Goal: Transaction & Acquisition: Purchase product/service

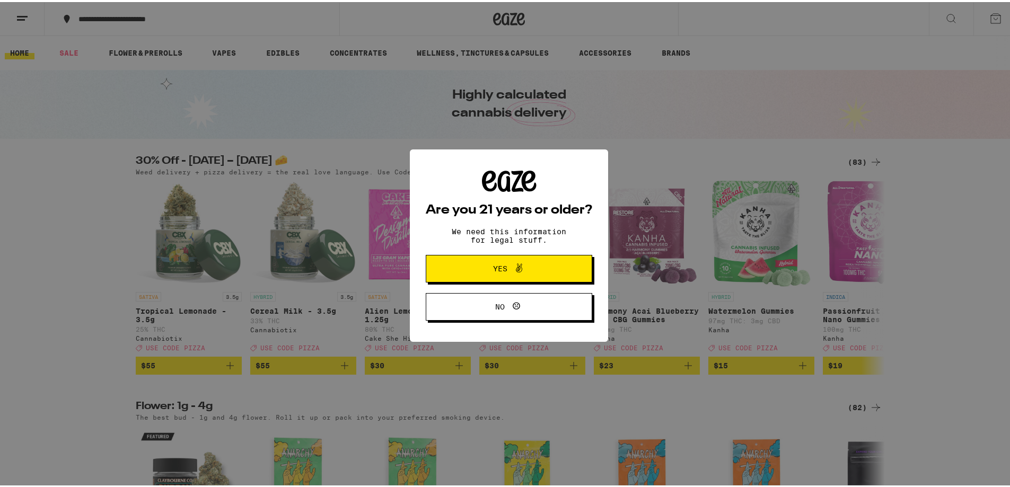
click at [517, 275] on button "Yes" at bounding box center [509, 267] width 166 height 28
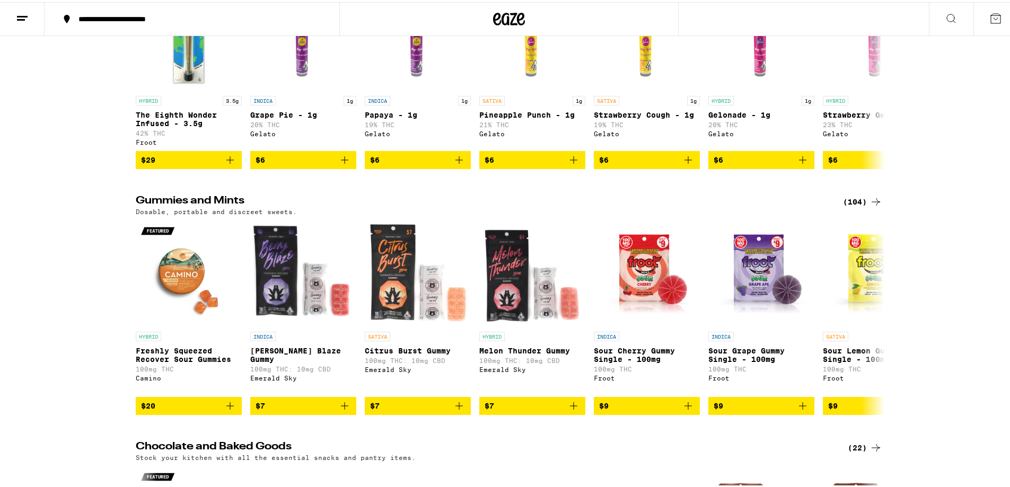
scroll to position [2598, 0]
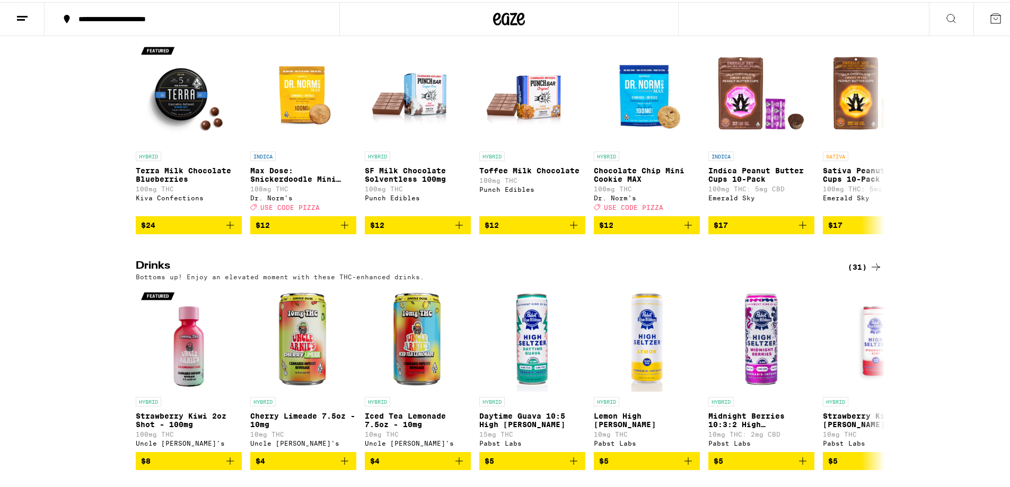
click at [859, 26] on div "(22)" at bounding box center [865, 19] width 34 height 13
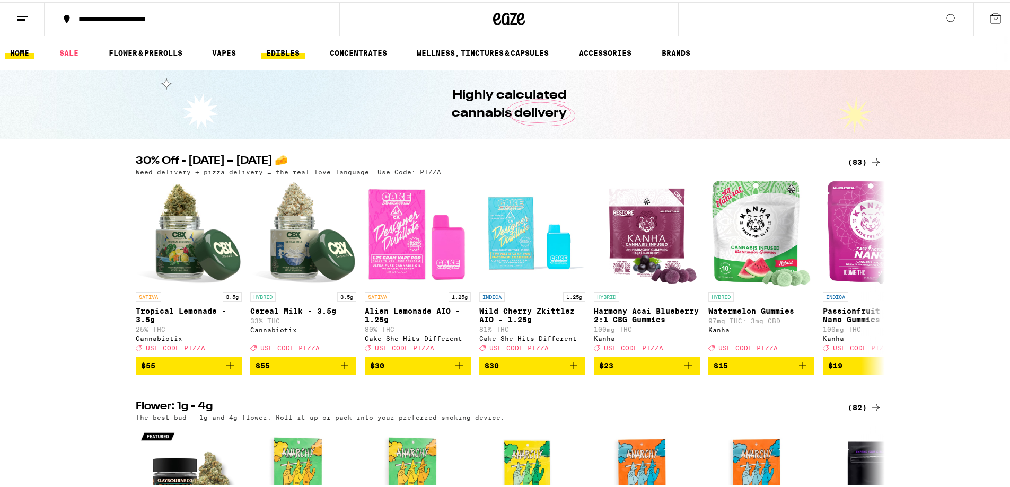
click at [270, 55] on link "EDIBLES" at bounding box center [283, 51] width 44 height 13
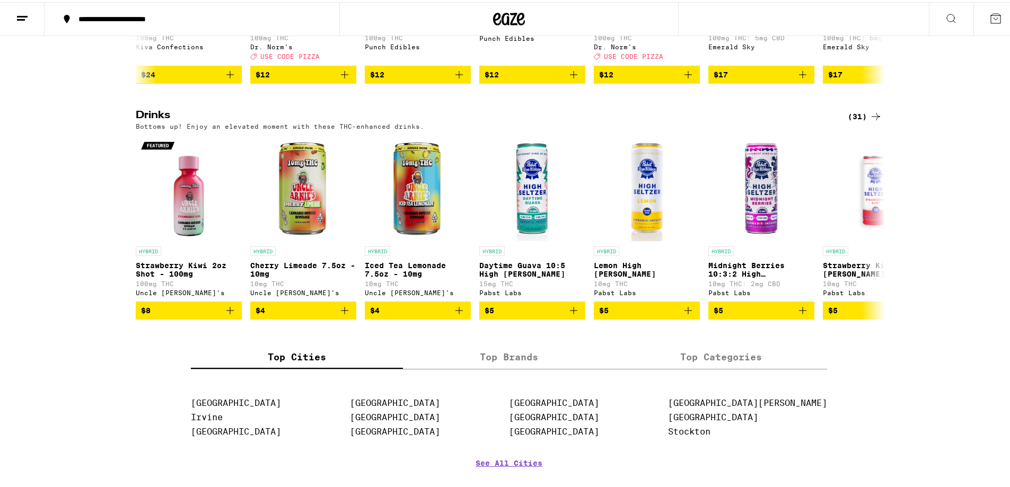
scroll to position [757, 0]
